Goal: Find specific page/section: Find specific page/section

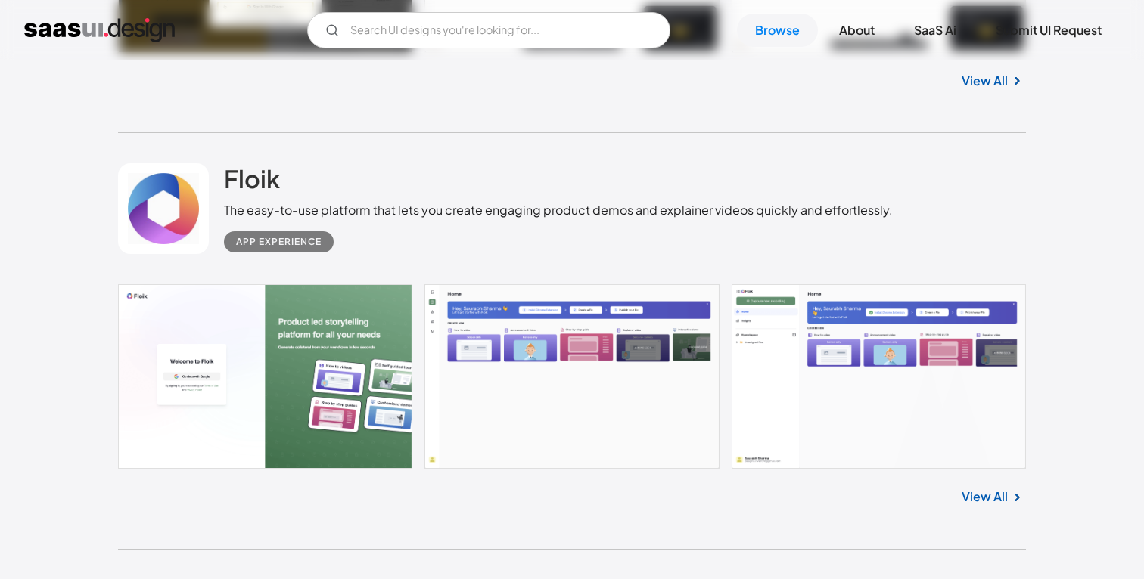
scroll to position [5976, 0]
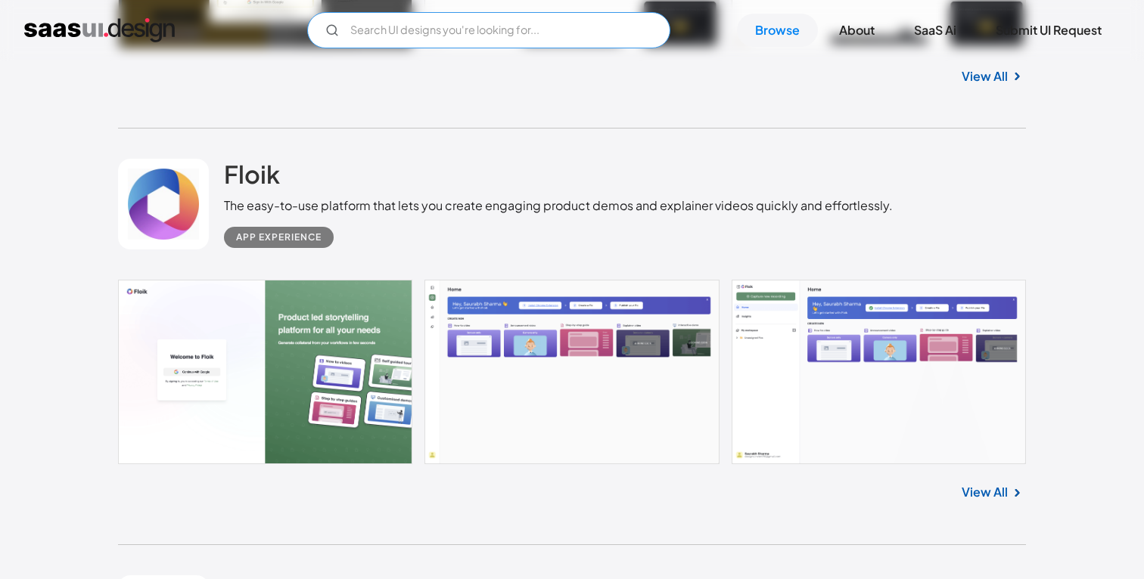
click at [580, 32] on input "Email Form" at bounding box center [488, 30] width 363 height 36
type input "m"
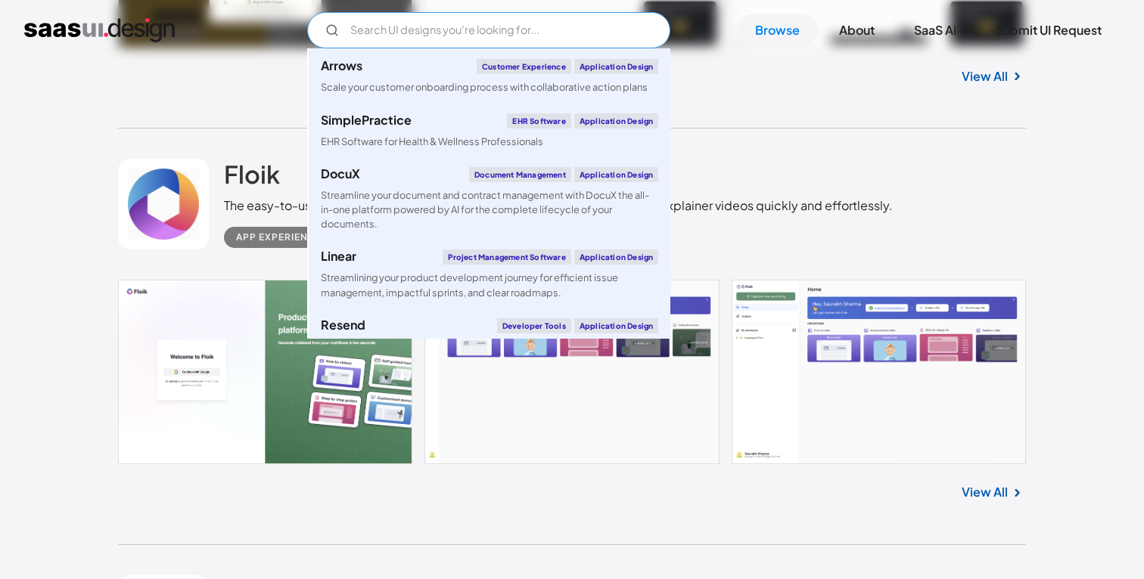
scroll to position [623, 0]
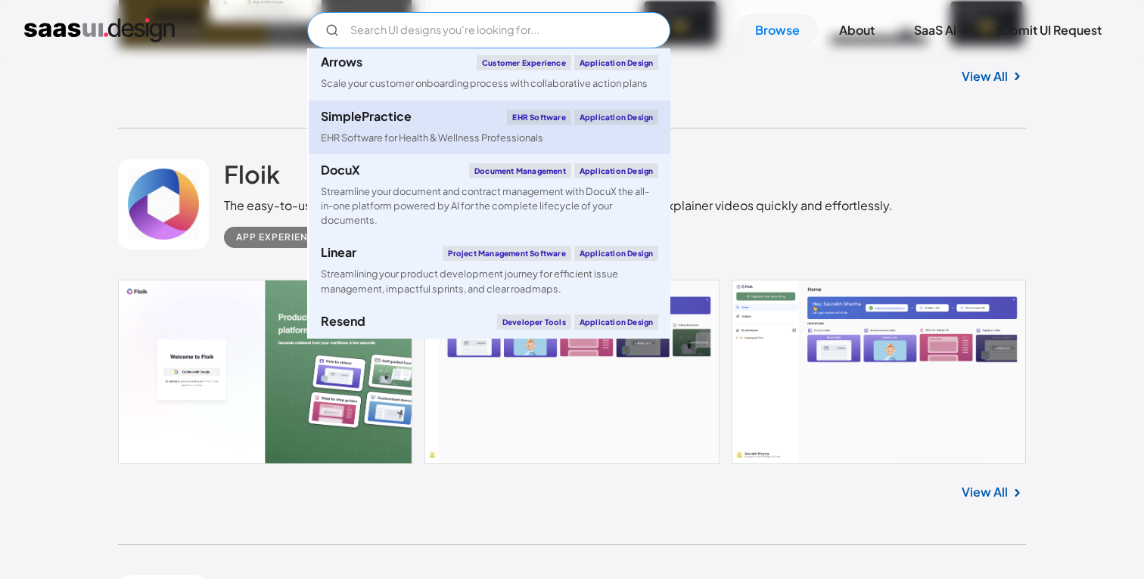
click at [475, 135] on div "EHR Software for Health & Wellness Professionals" at bounding box center [432, 138] width 222 height 14
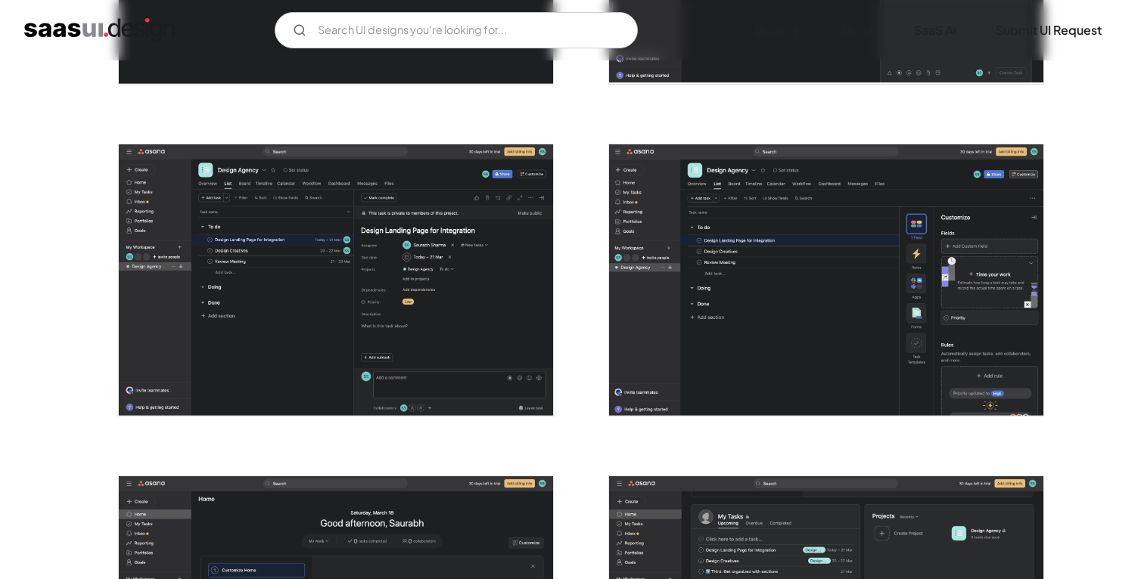
scroll to position [2869, 0]
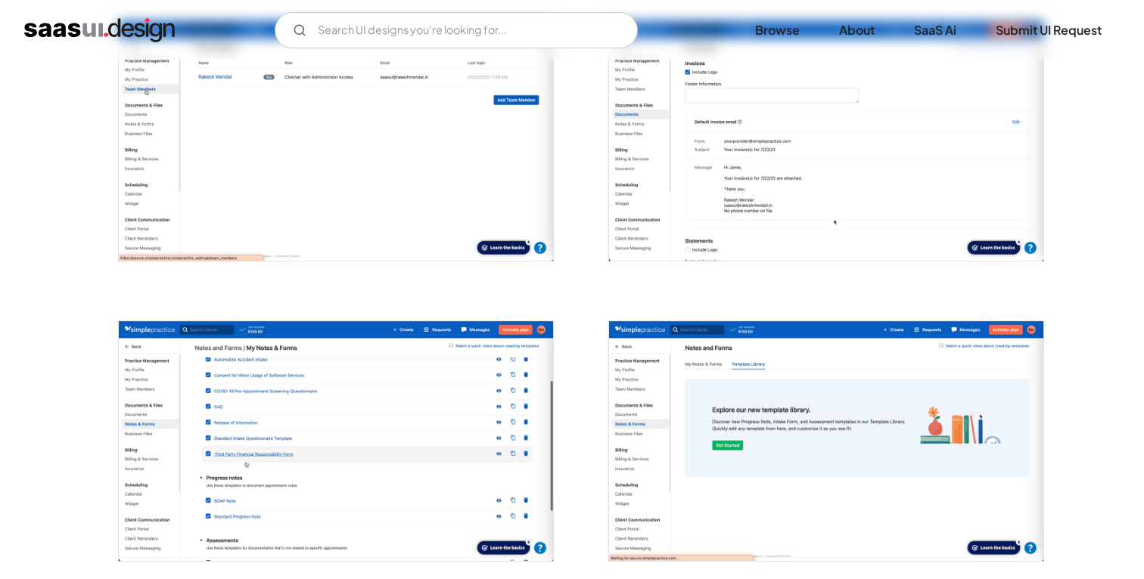
scroll to position [2736, 0]
